Goal: Task Accomplishment & Management: Use online tool/utility

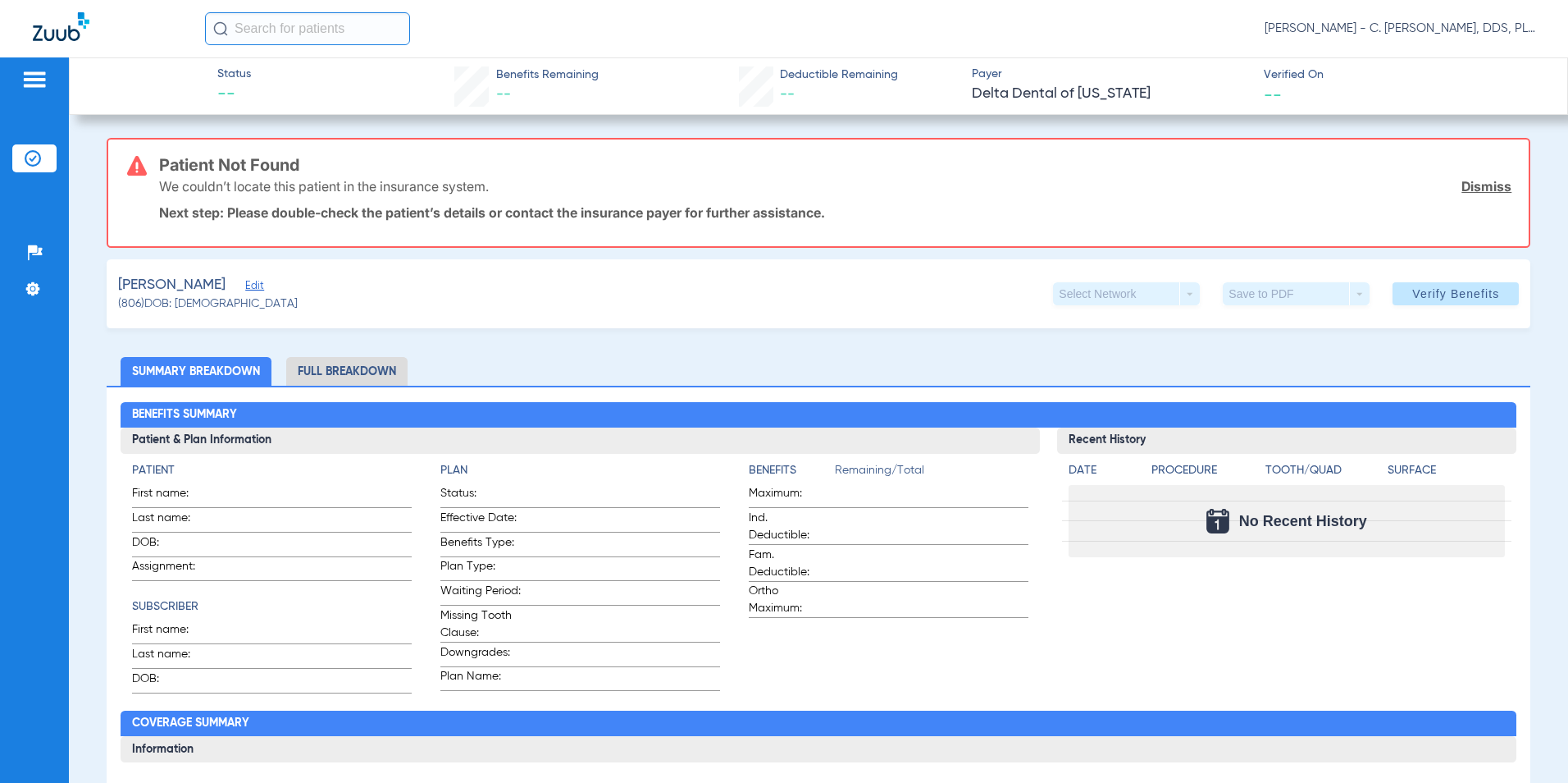
click at [230, 284] on div "[PERSON_NAME] Edit" at bounding box center [207, 285] width 179 height 21
click at [246, 287] on span "Edit" at bounding box center [253, 287] width 15 height 16
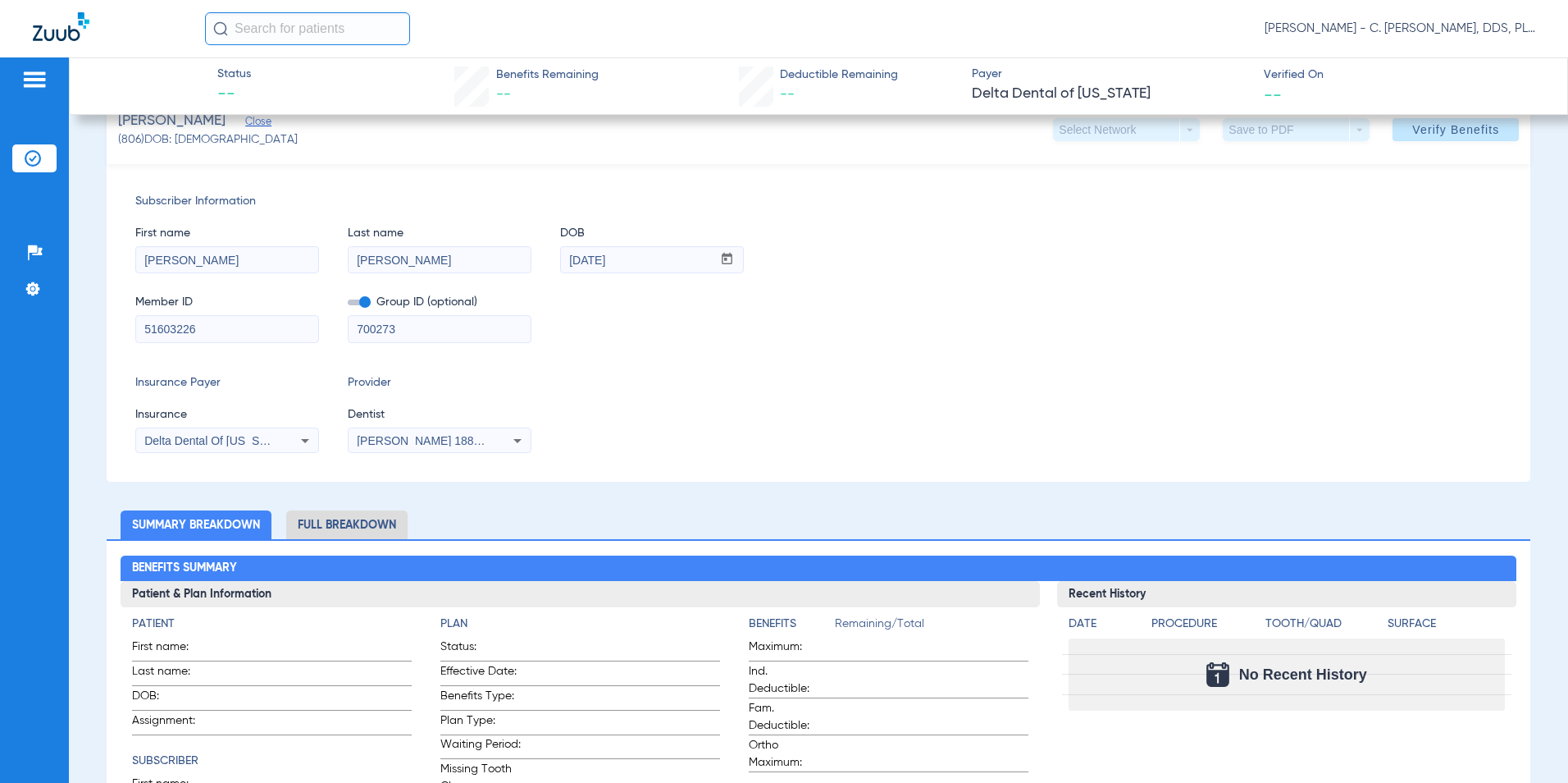
scroll to position [492, 0]
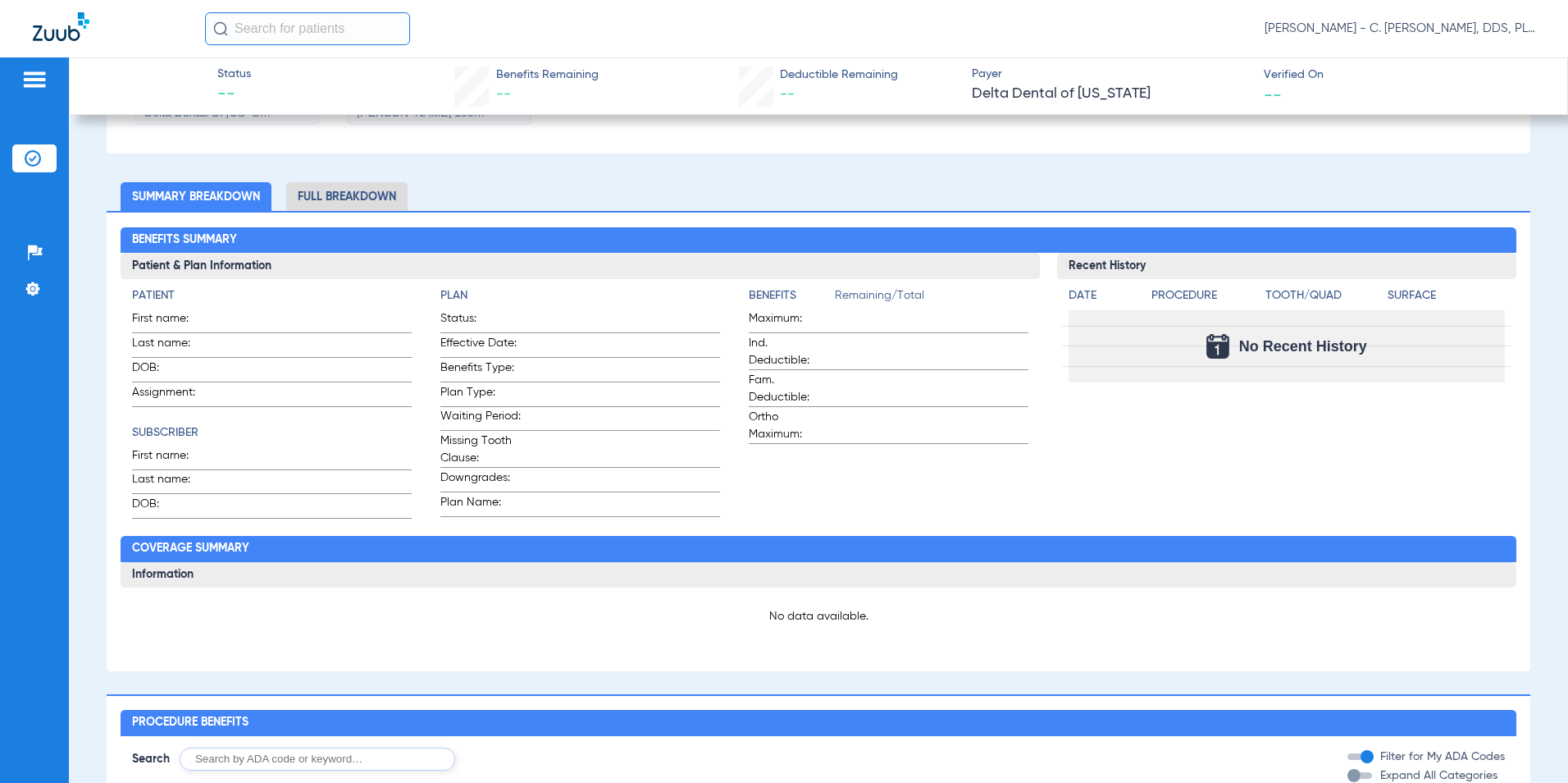
click at [347, 210] on li "Full Breakdown" at bounding box center [346, 196] width 121 height 29
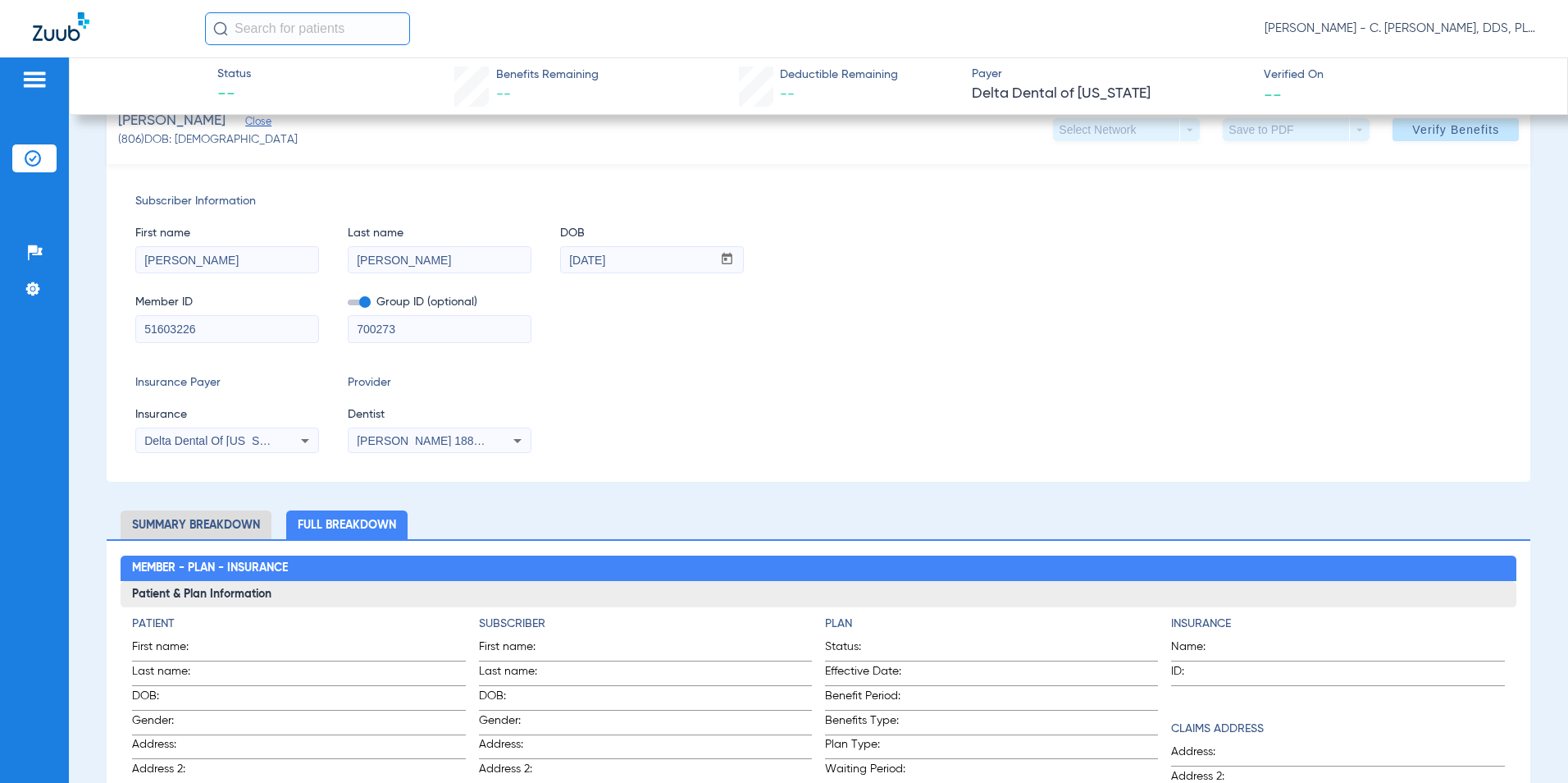
scroll to position [0, 0]
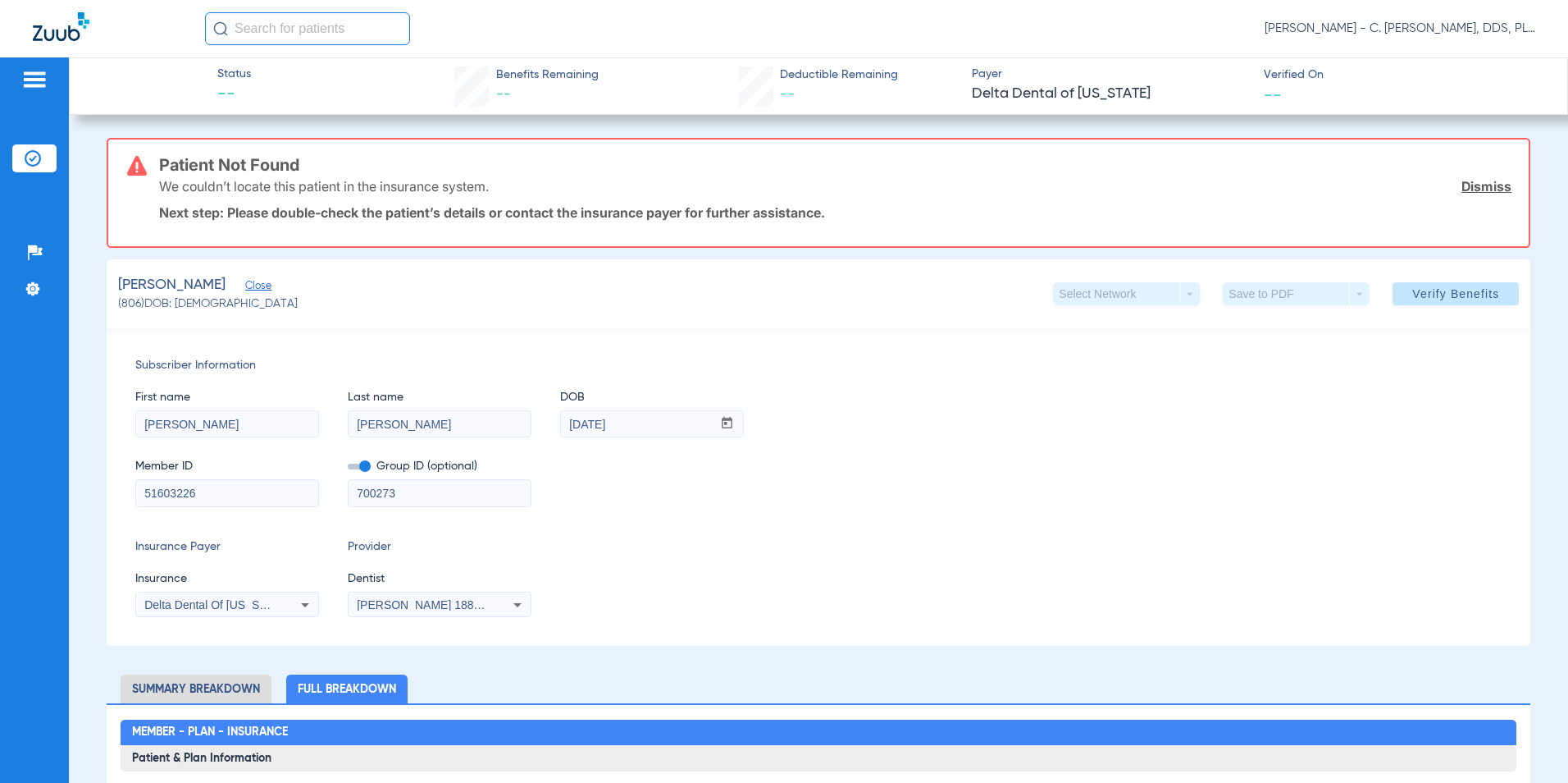
click at [1487, 192] on link "Dismiss" at bounding box center [1487, 187] width 50 height 17
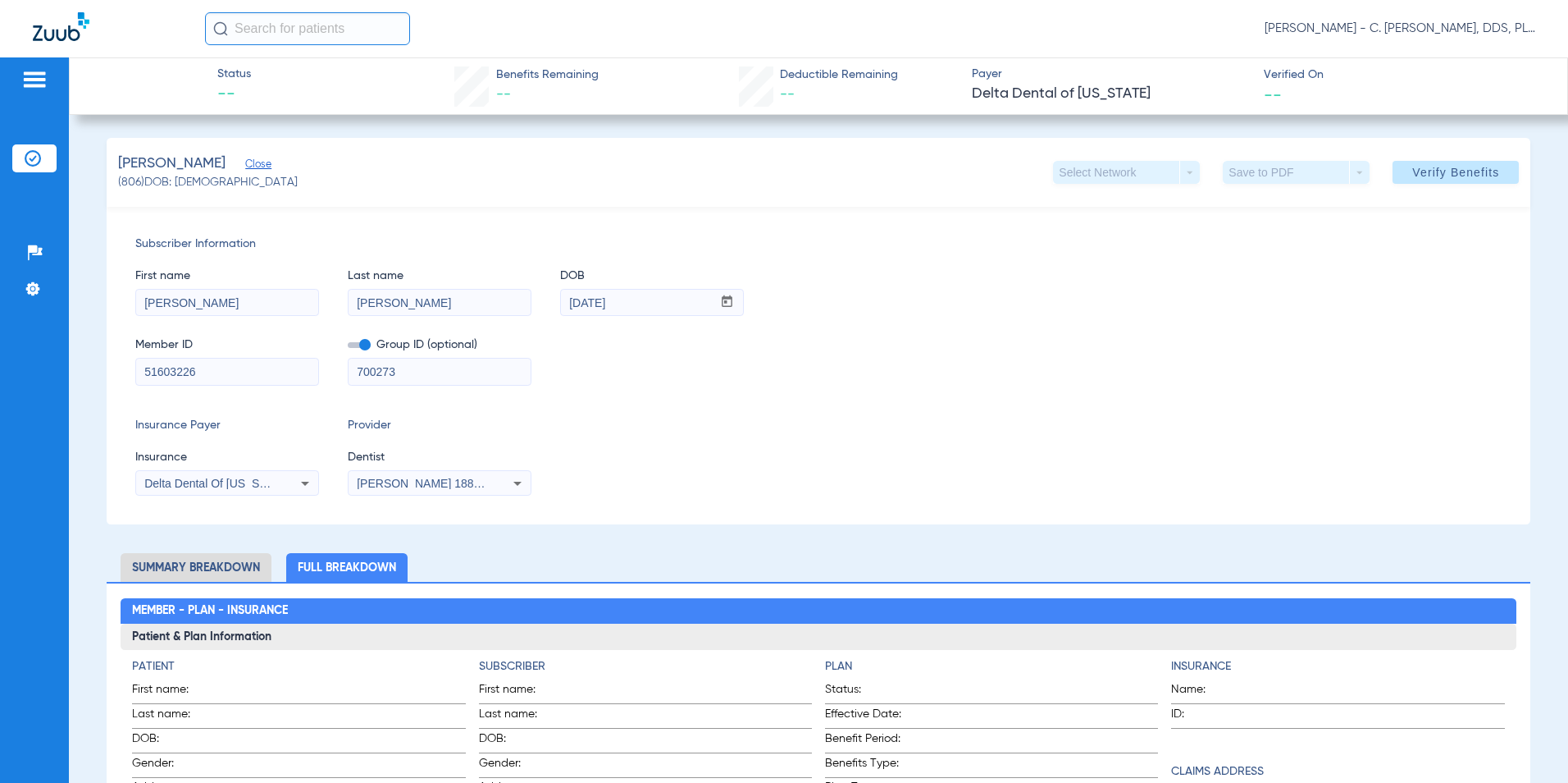
click at [1470, 192] on div "[PERSON_NAME] (806) DOB: [DEMOGRAPHIC_DATA] Select Network arrow_drop_down Save…" at bounding box center [818, 173] width 1424 height 69
click at [1414, 165] on span "Verify Benefits" at bounding box center [1455, 172] width 87 height 13
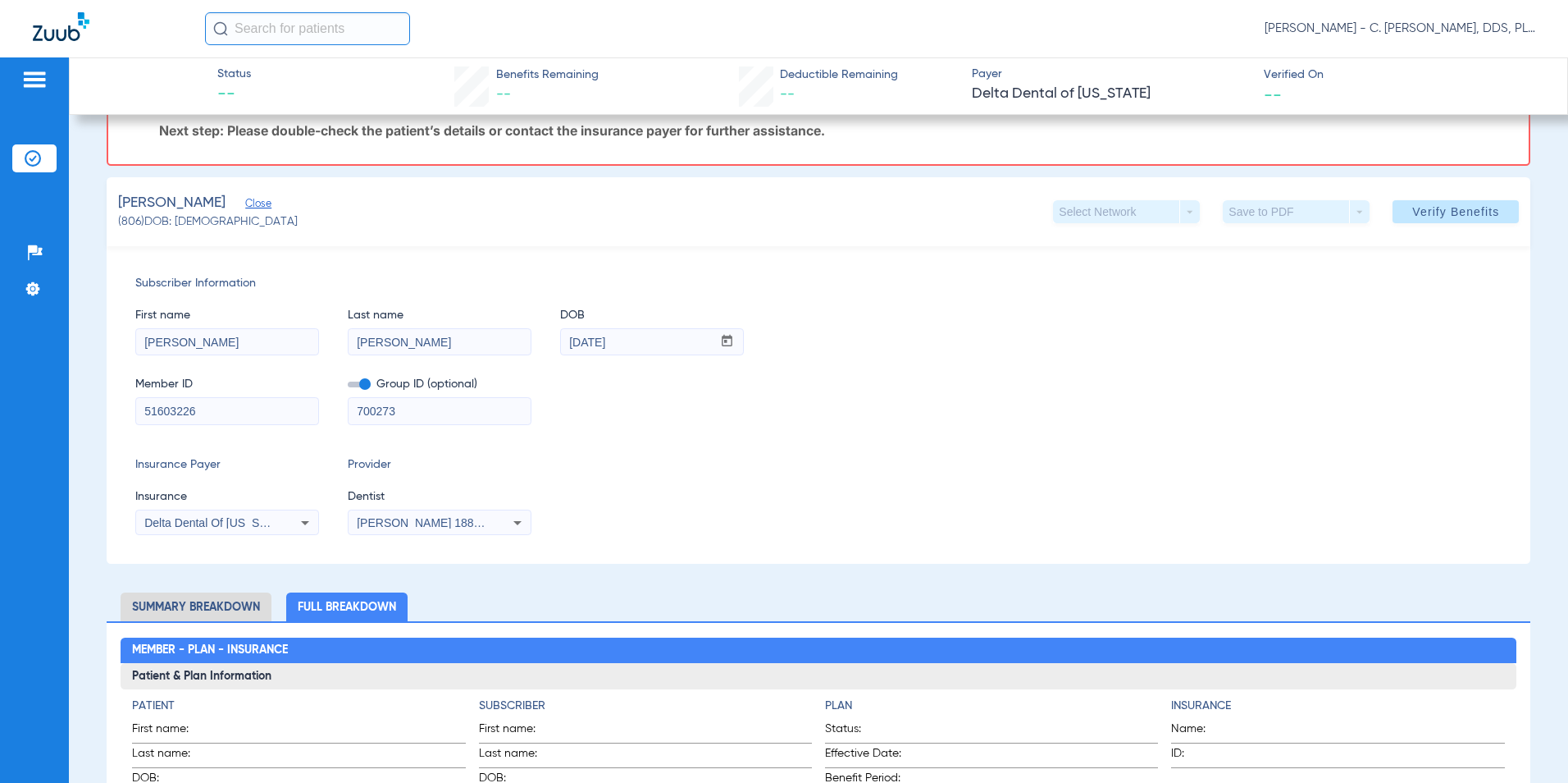
scroll to position [204, 0]
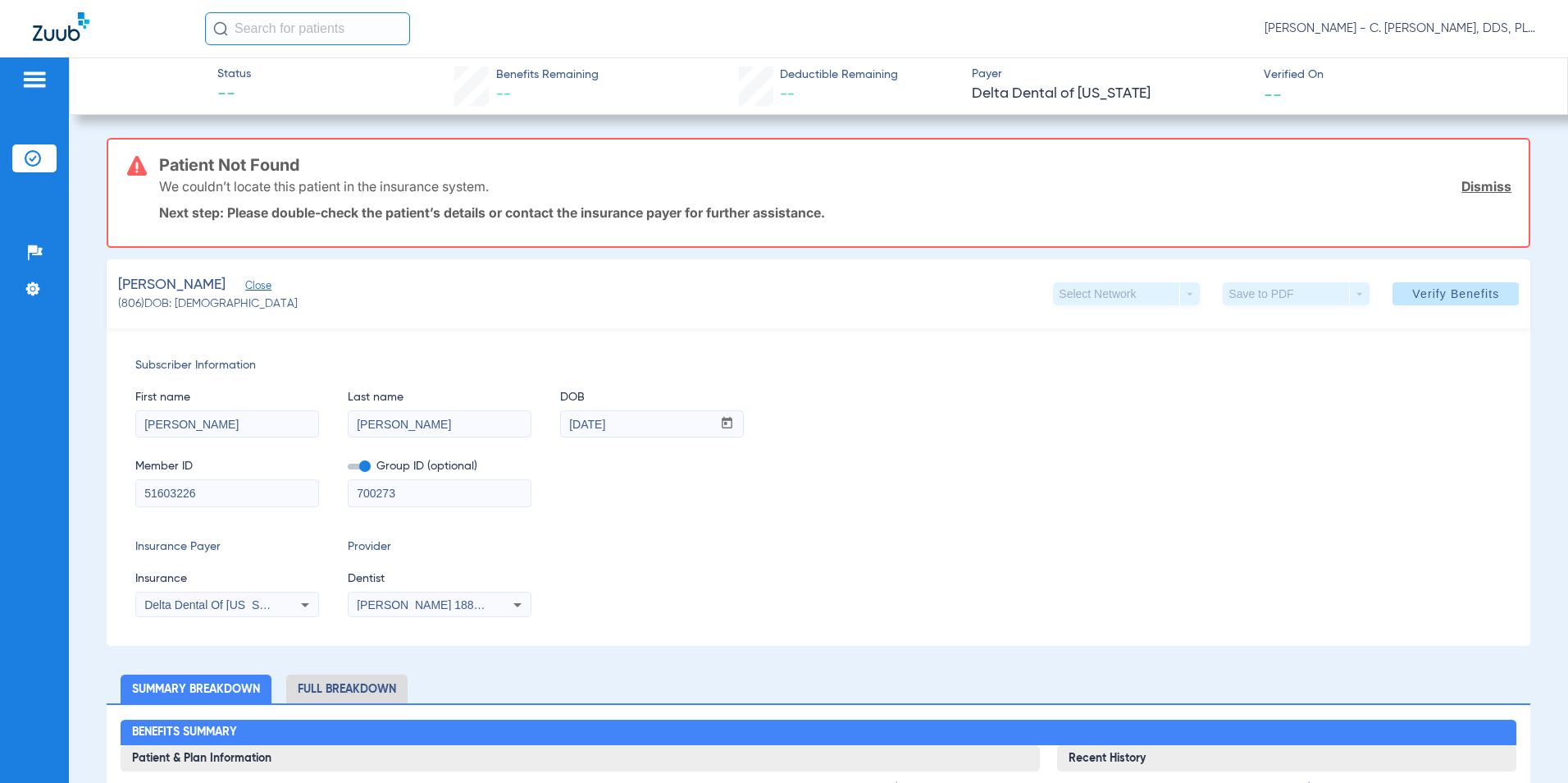
scroll to position [286, 0]
